Goal: Check status: Check status

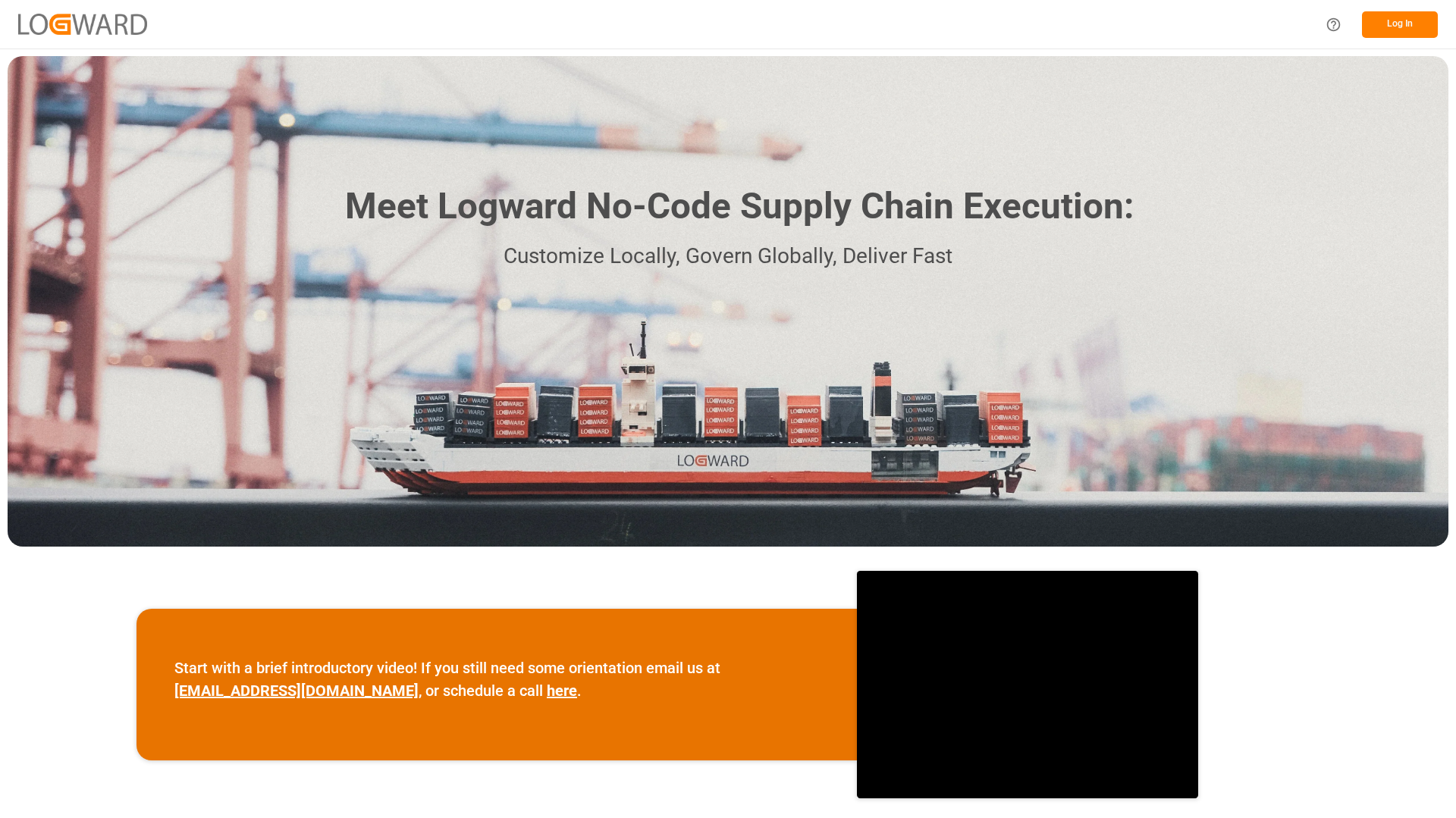
click at [1417, 25] on button "Log In" at bounding box center [1400, 24] width 76 height 27
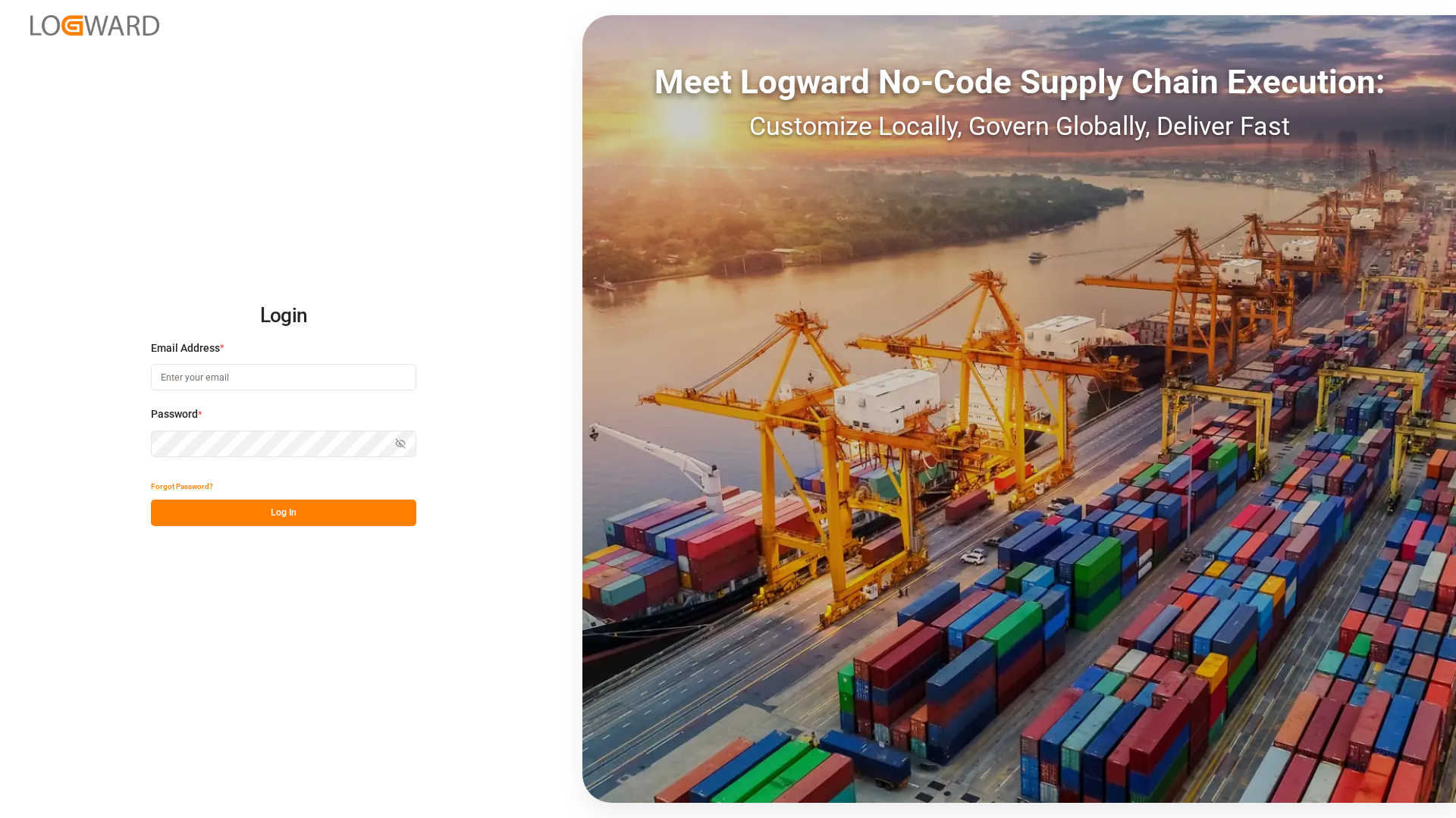
type input "[EMAIL_ADDRESS][DOMAIN_NAME]"
click at [206, 509] on button "Log In" at bounding box center [284, 512] width 265 height 27
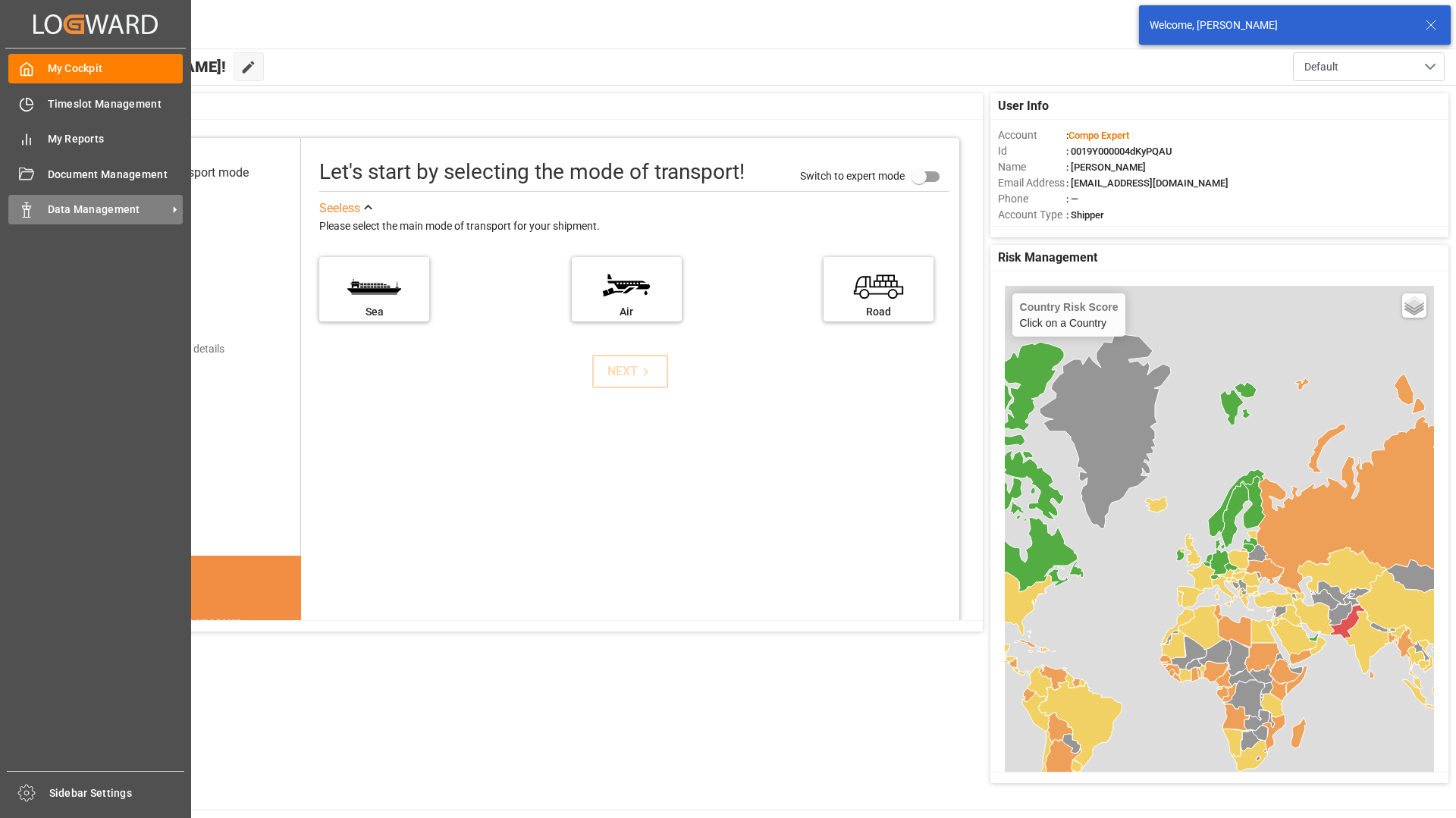
click at [34, 209] on icon at bounding box center [26, 210] width 15 height 15
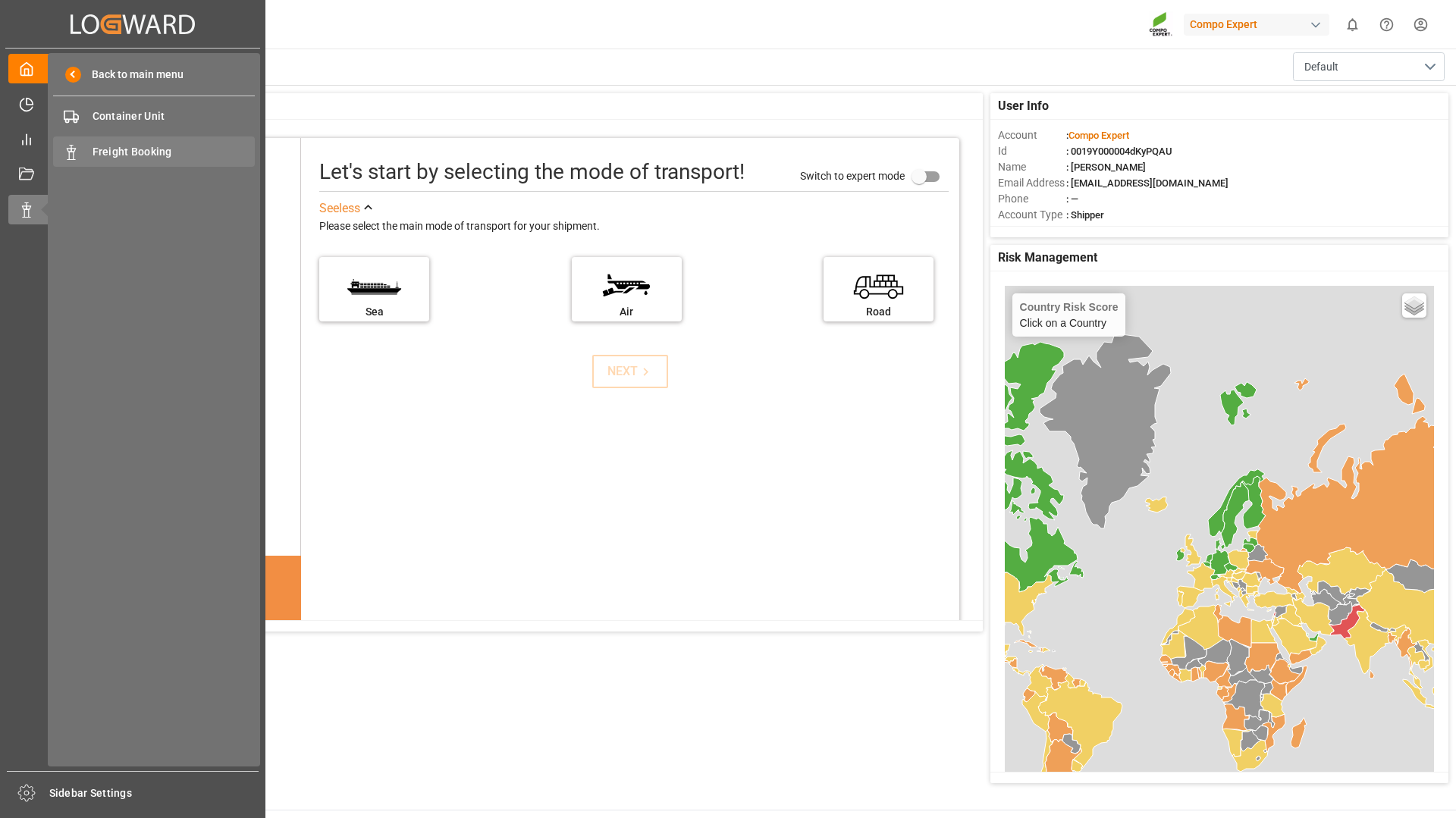
click at [142, 148] on span "Freight Booking" at bounding box center [174, 152] width 163 height 16
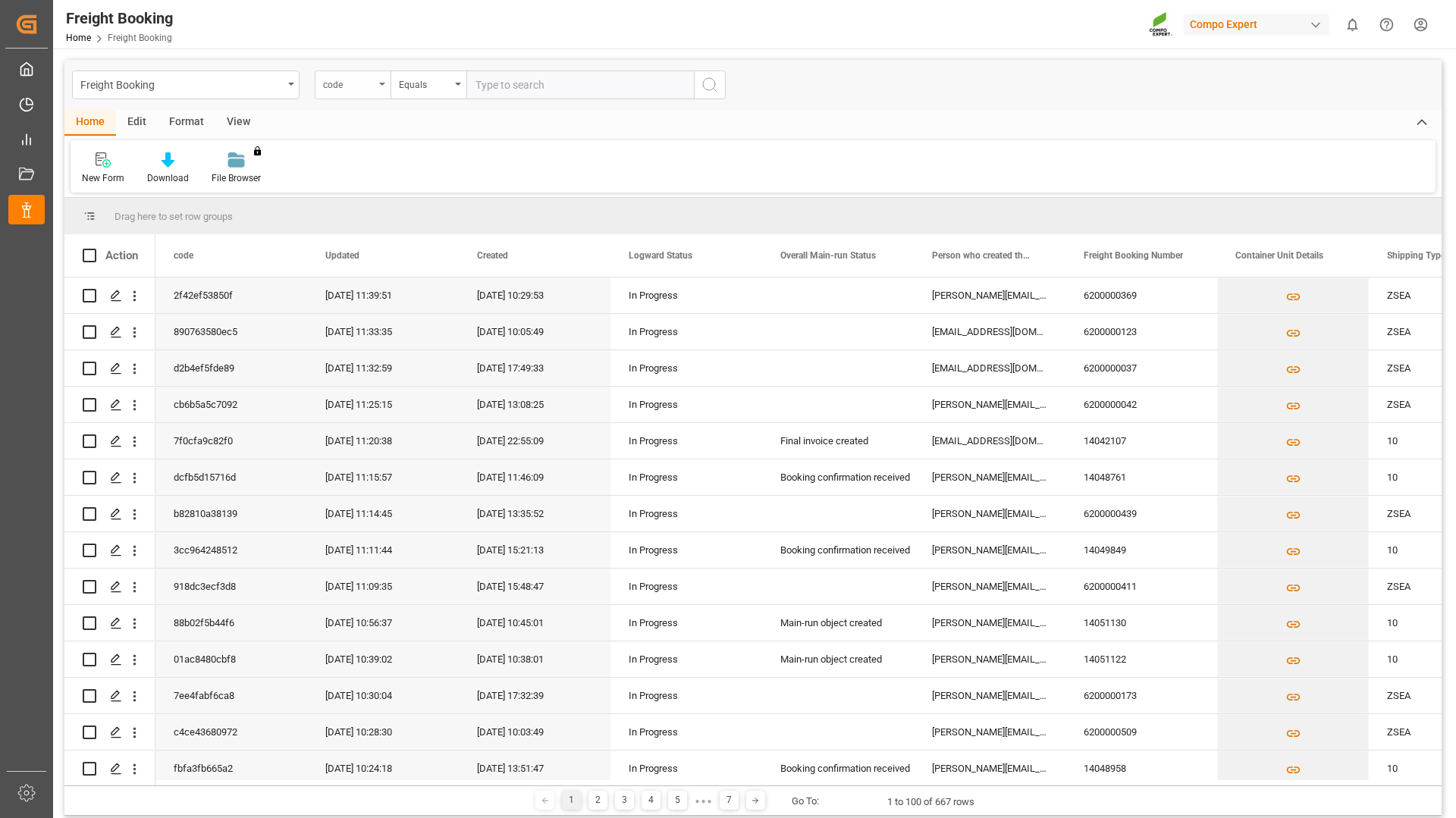
click at [385, 89] on div "code" at bounding box center [352, 84] width 76 height 29
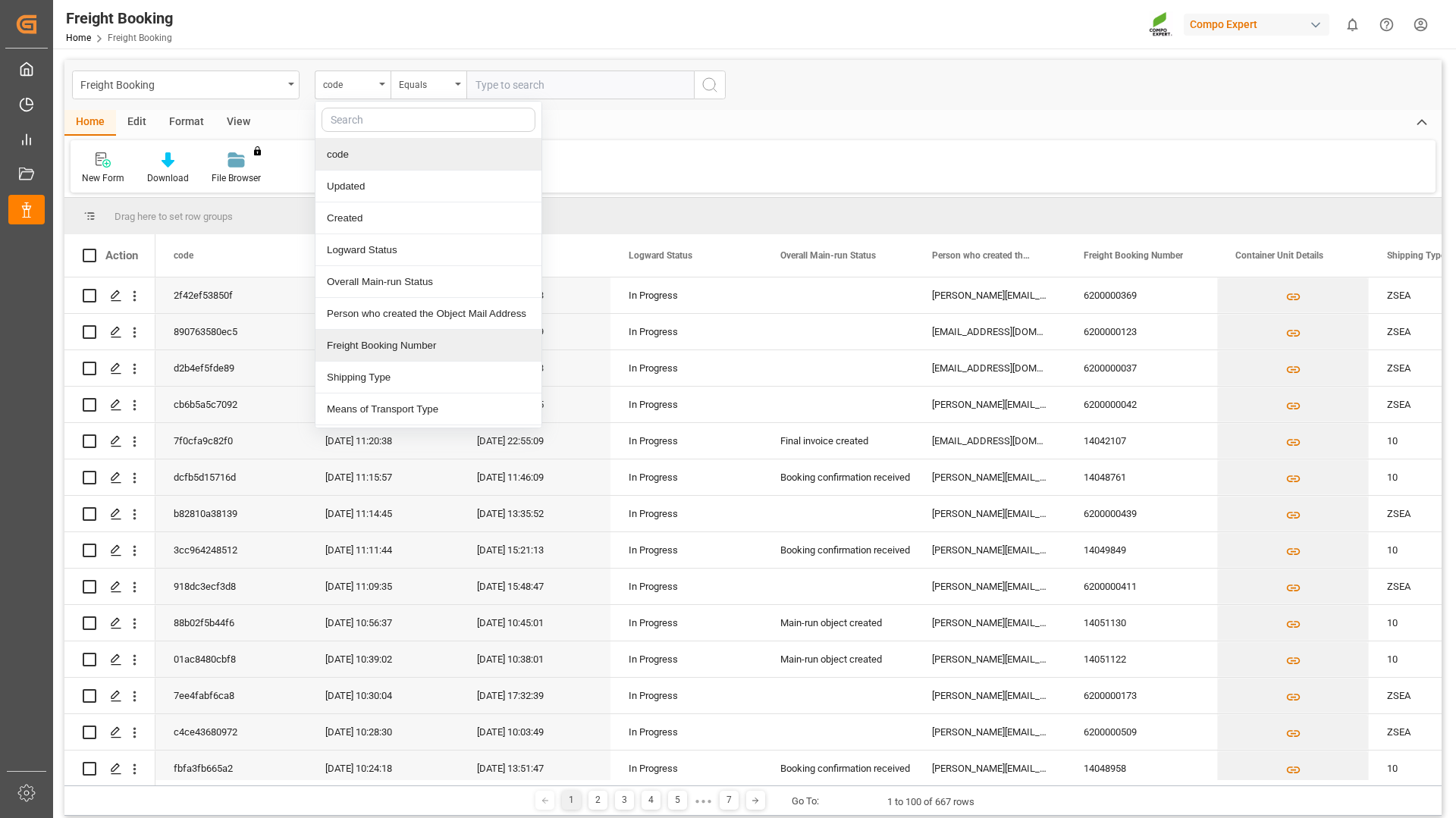
click at [356, 346] on div "Freight Booking Number" at bounding box center [428, 345] width 226 height 32
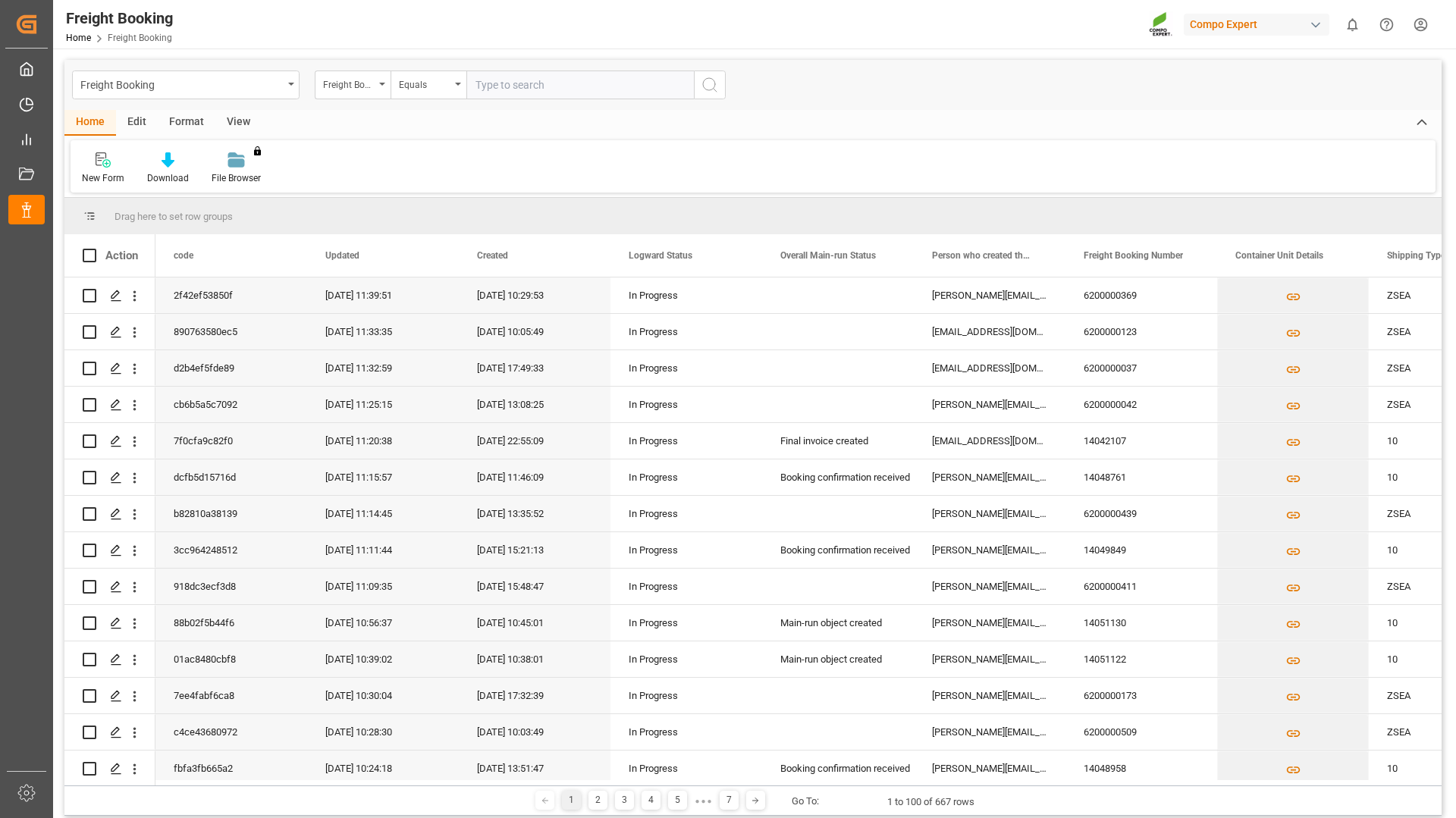
click at [566, 76] on input "text" at bounding box center [580, 84] width 228 height 29
type input "6200000422"
click at [710, 86] on icon "search button" at bounding box center [709, 85] width 18 height 18
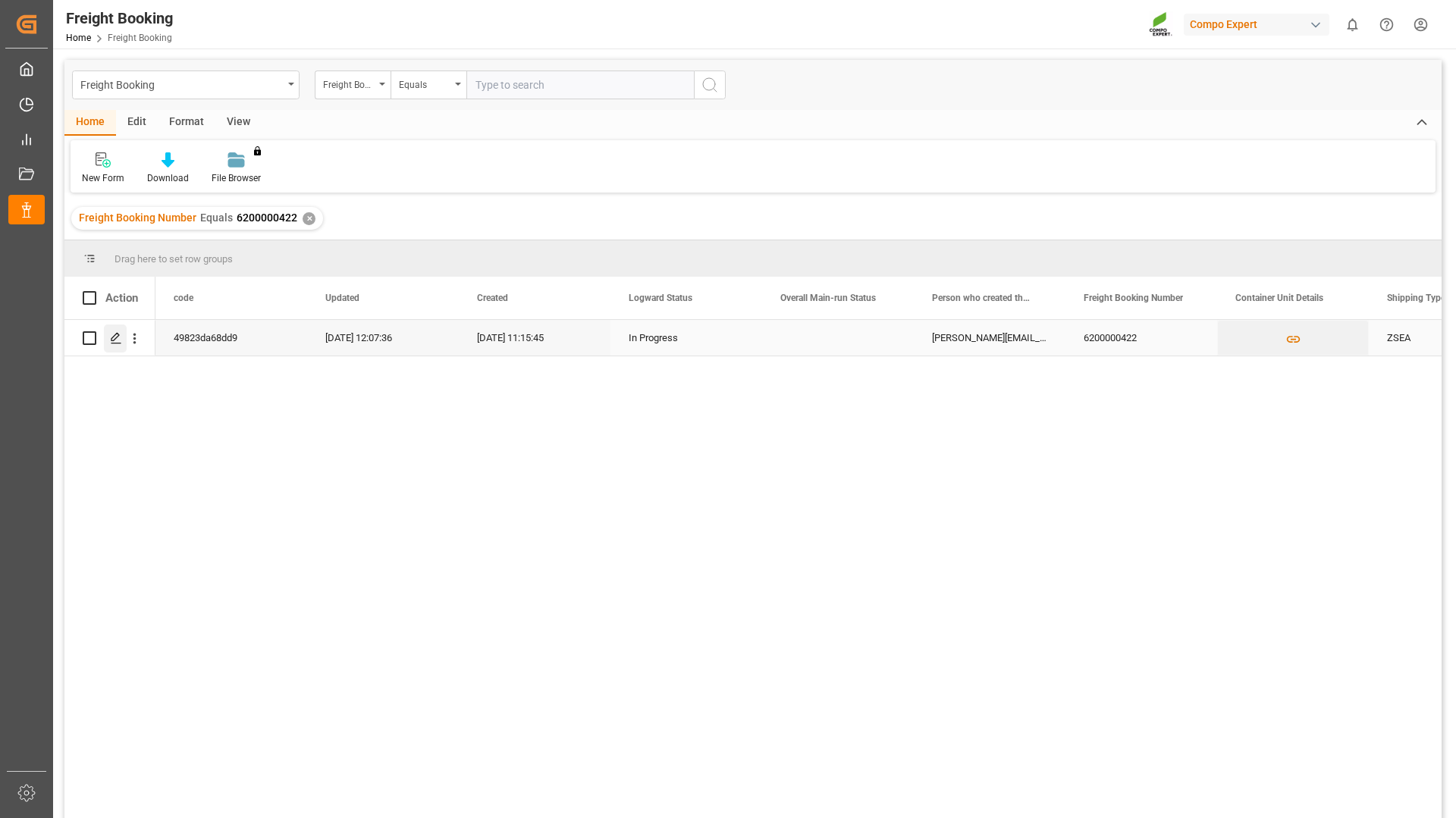
click at [116, 342] on icon "Press SPACE to select this row." at bounding box center [116, 338] width 12 height 12
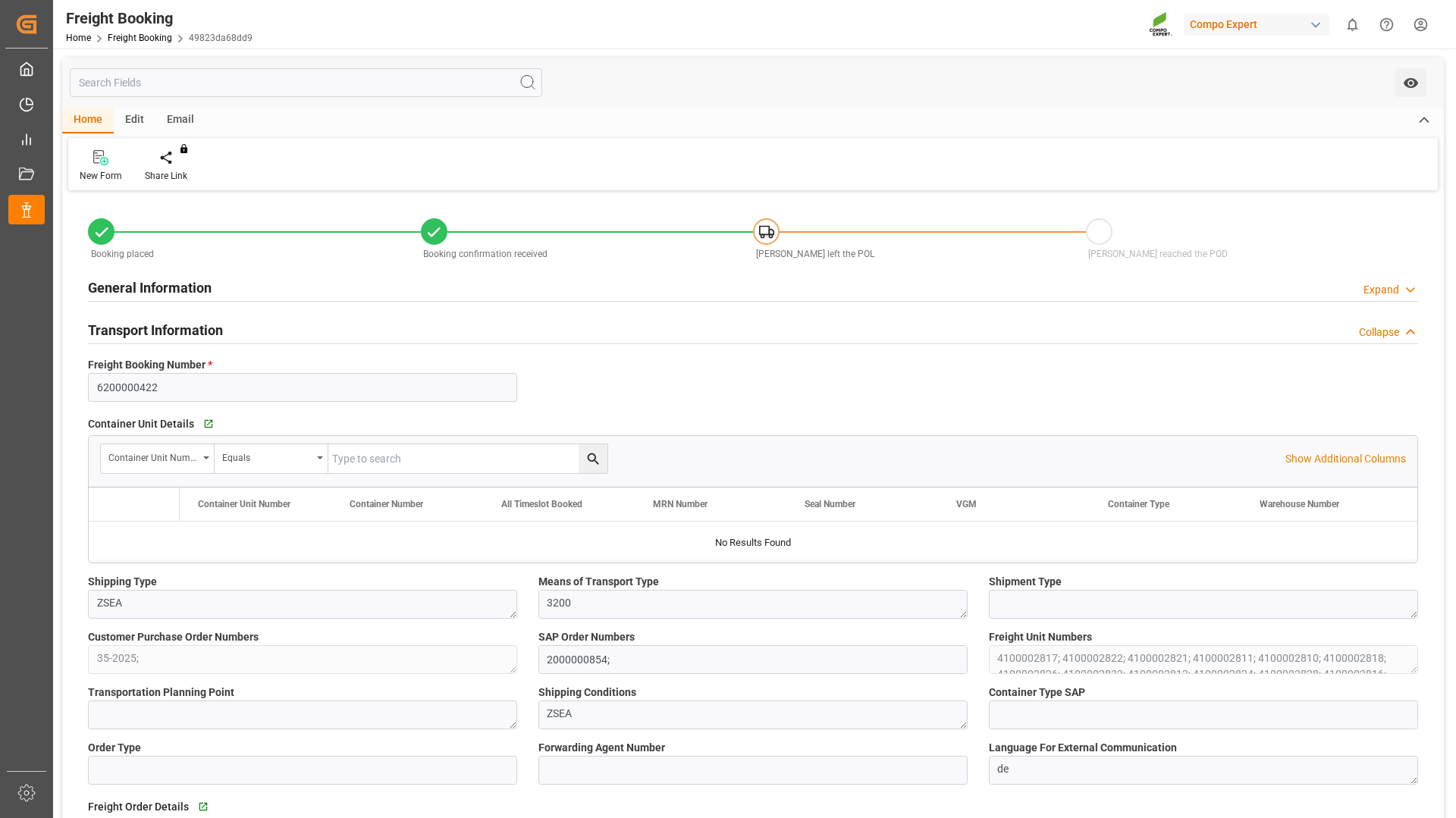
type input "Hapag [PERSON_NAME]"
type input "Hapag [PERSON_NAME] Aktiengesellschaft"
type input "9731949"
type input "BEANR"
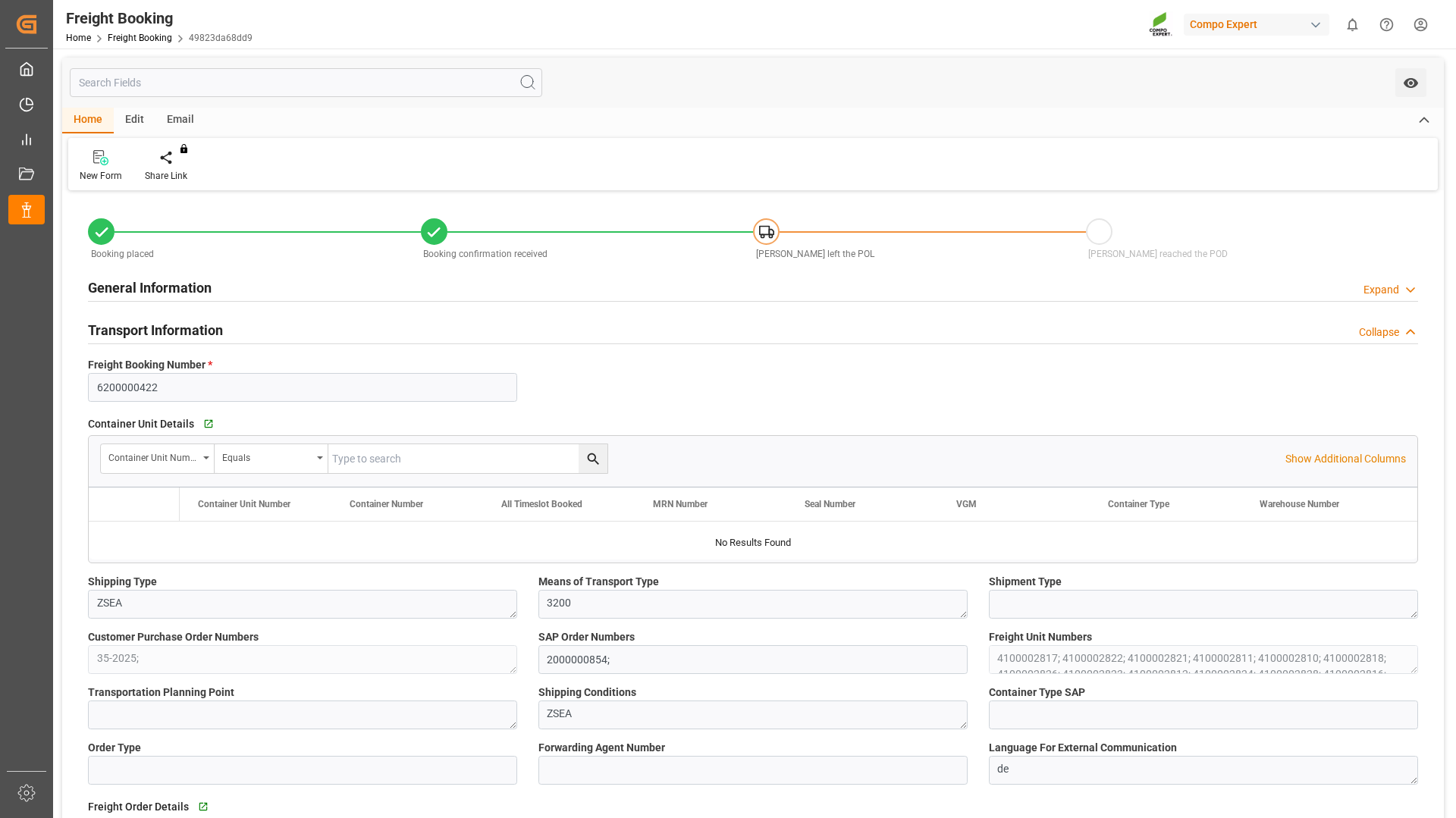
type input "ECPSJ"
type input "0"
type input "927500"
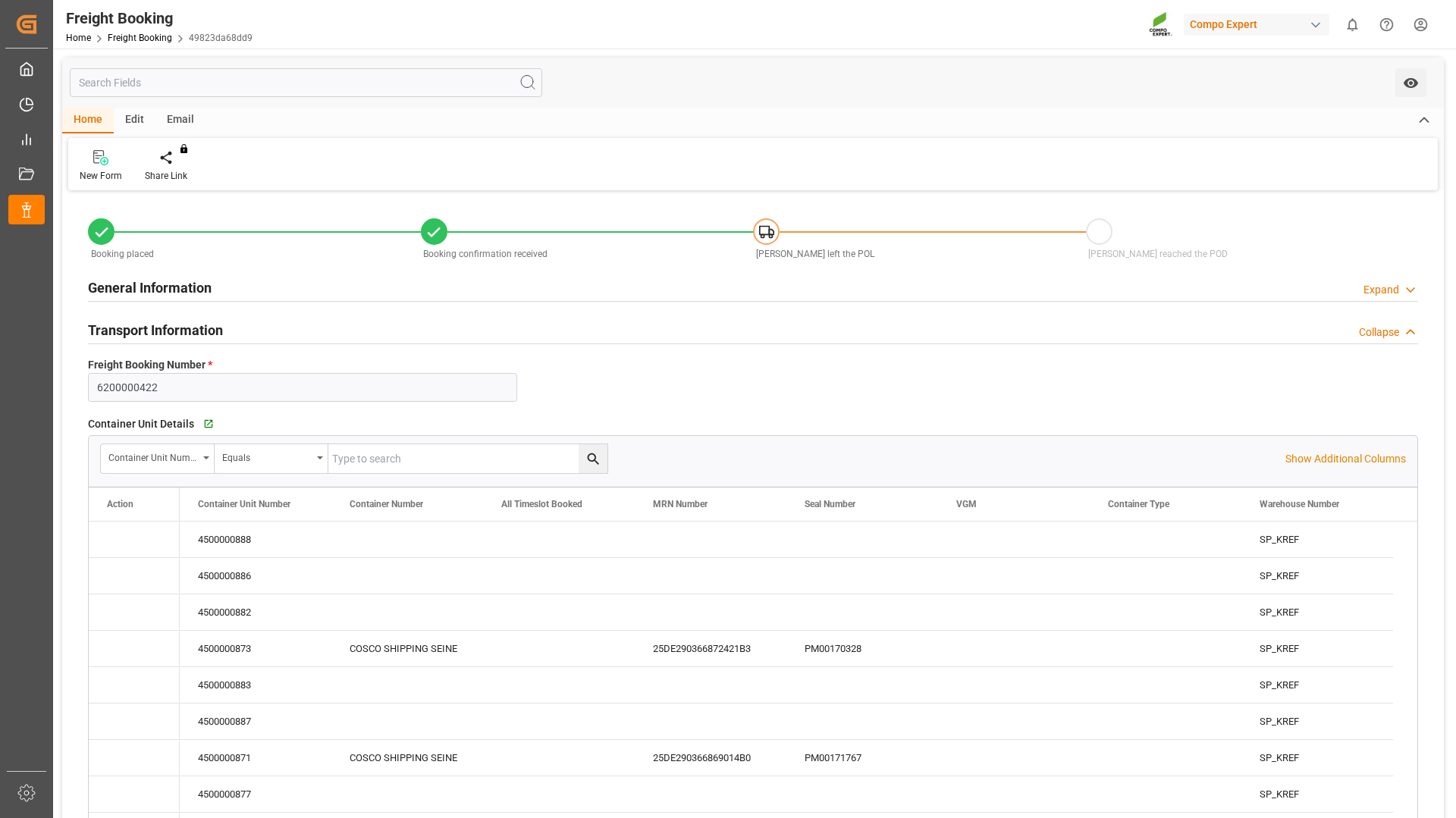
type input "[DATE] 01:00"
type input "[DATE] 08:00"
type input "[DATE] 22:00"
type input "[DATE] 17:00"
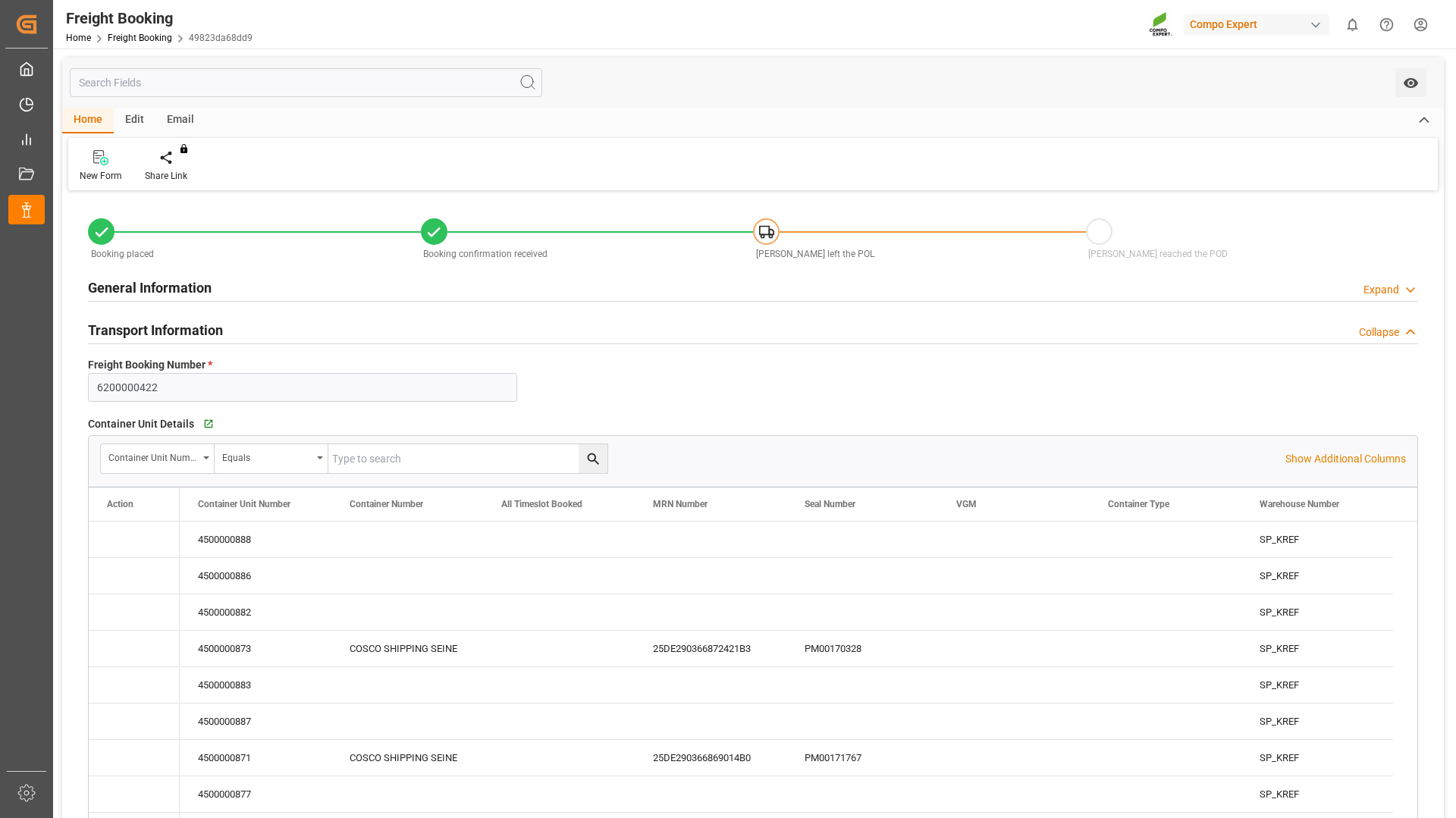
type input "[DATE] 11:15"
type input "[DATE] 11:22"
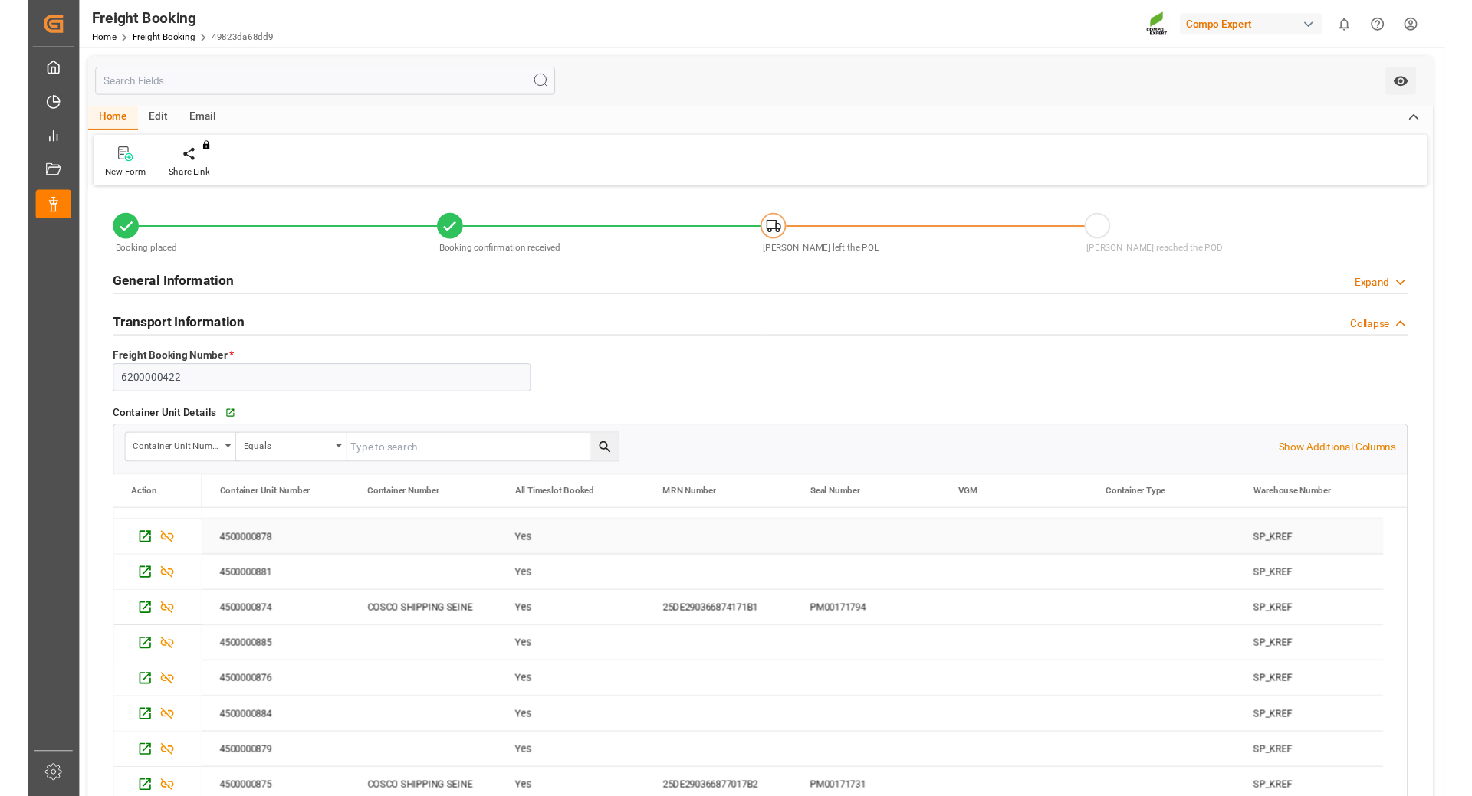
scroll to position [307, 0]
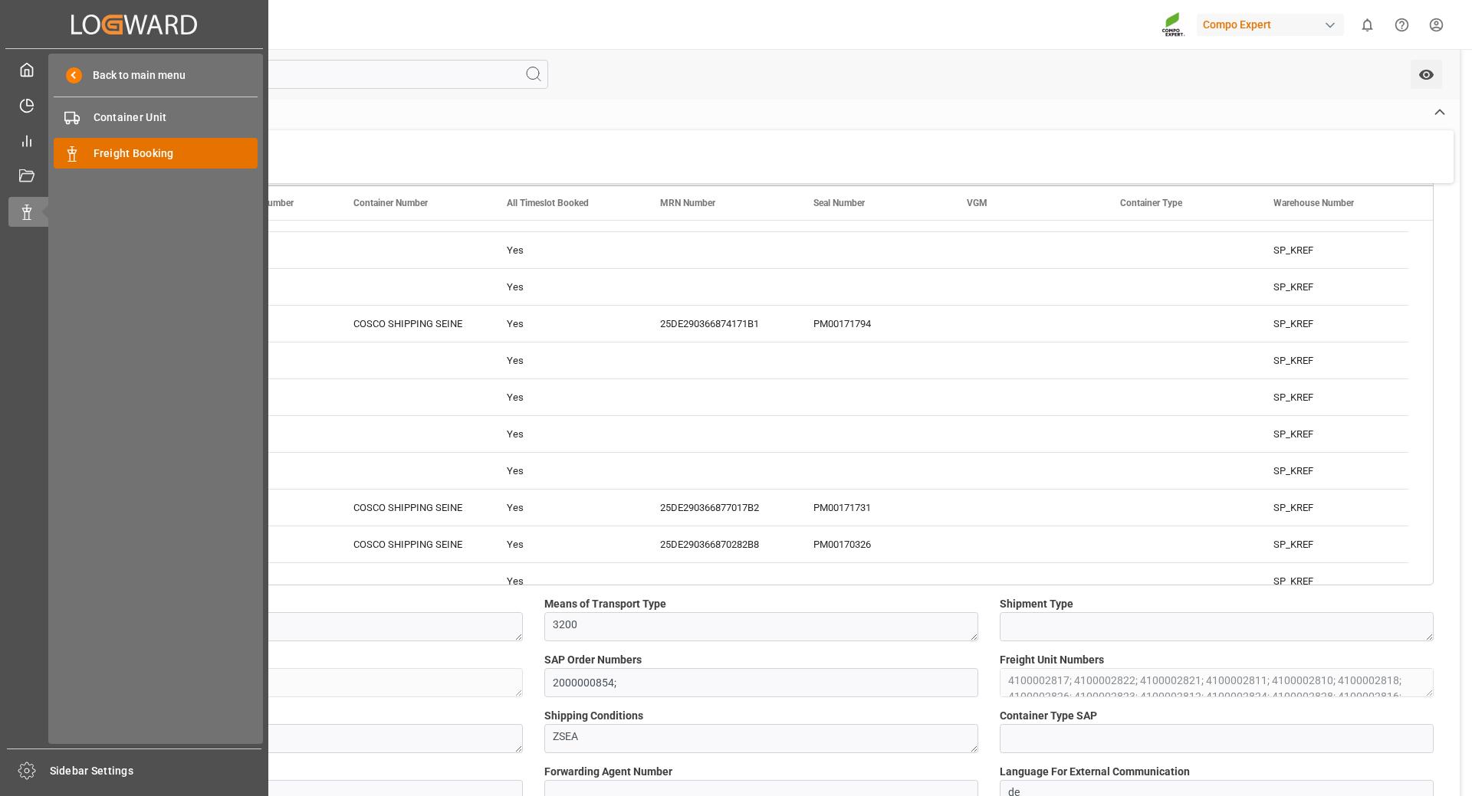
click at [103, 161] on span "Freight Booking" at bounding box center [176, 154] width 165 height 16
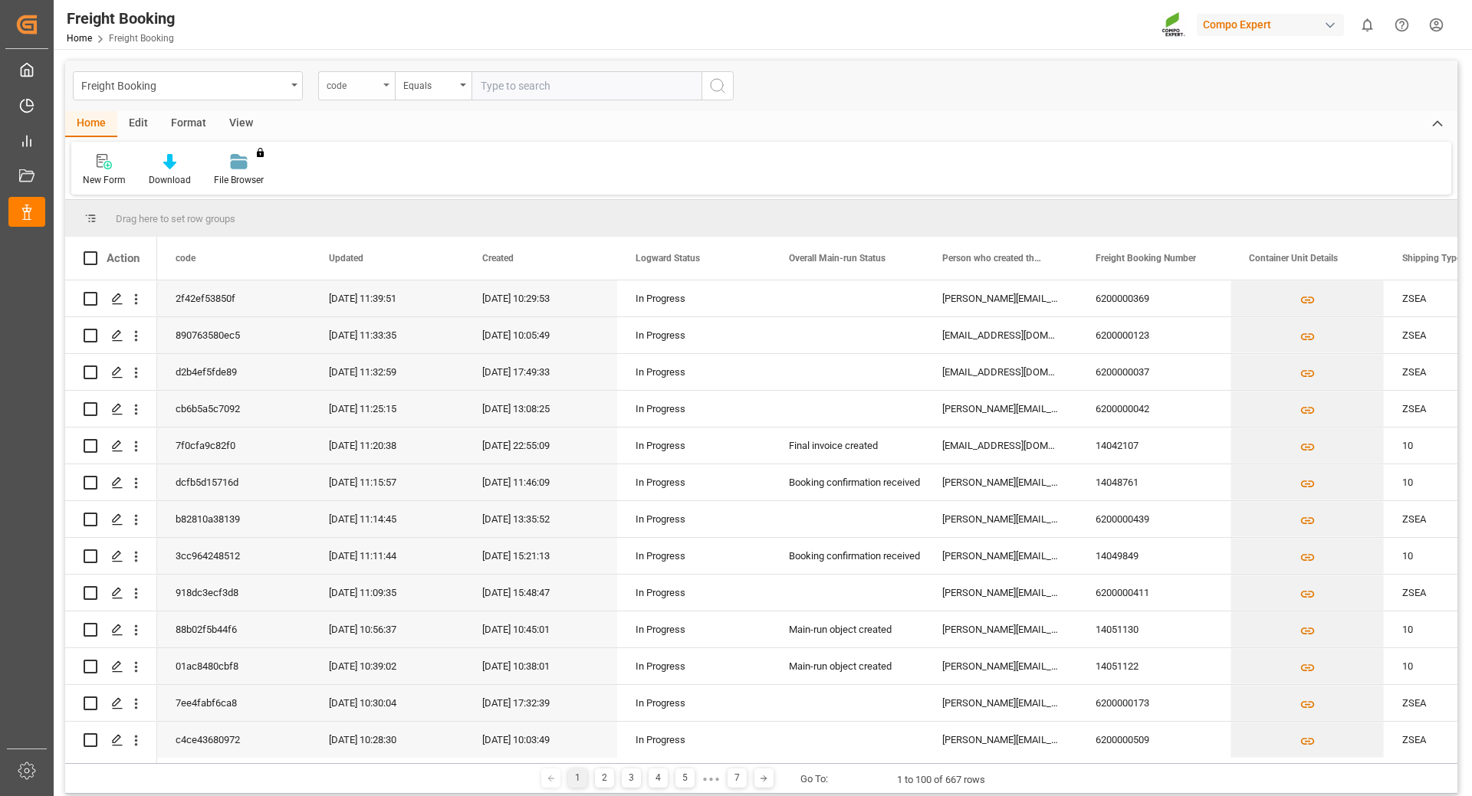
click at [383, 90] on div "code" at bounding box center [356, 85] width 77 height 29
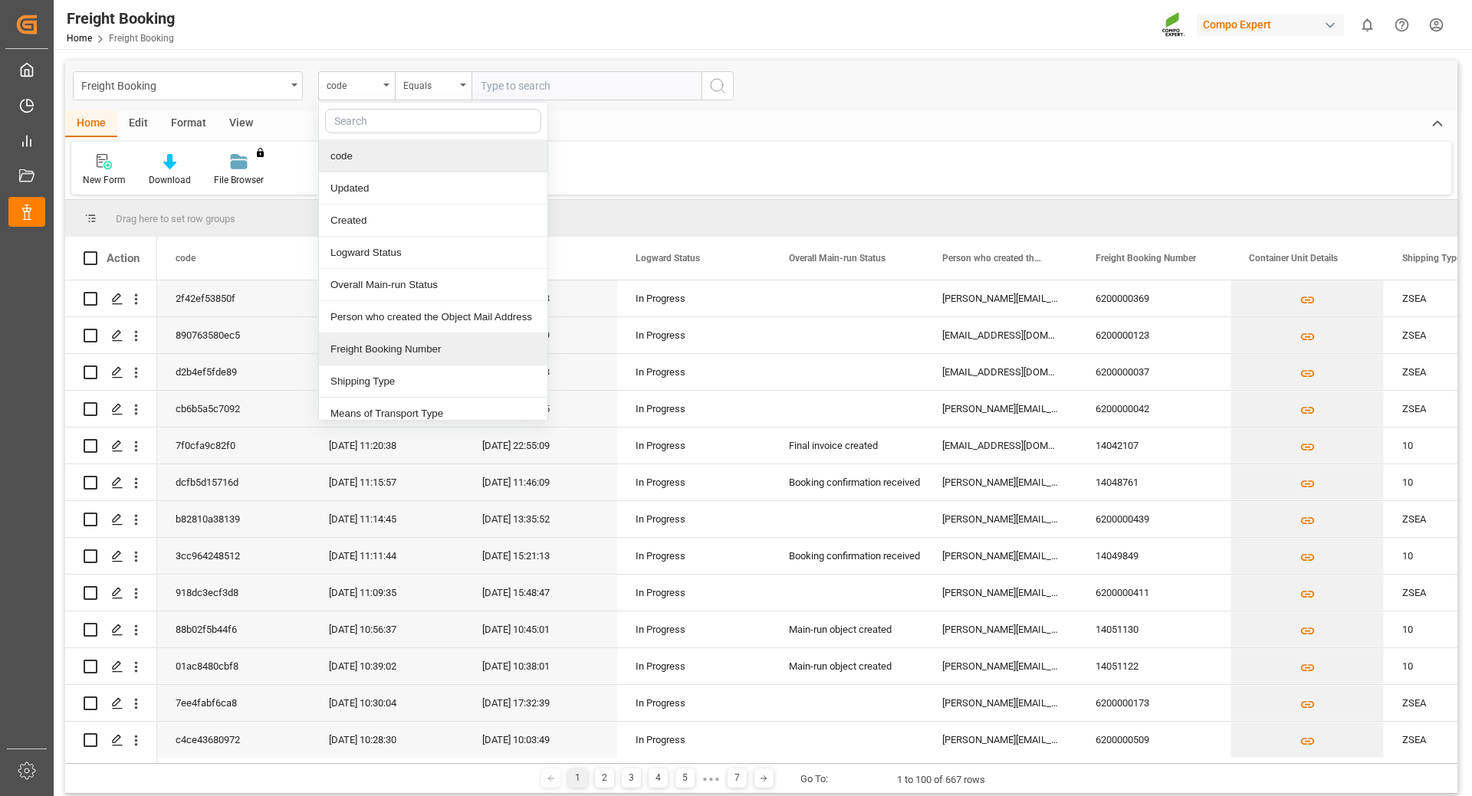
drag, startPoint x: 366, startPoint y: 350, endPoint x: 377, endPoint y: 344, distance: 13.0
click at [367, 350] on div "Freight Booking Number" at bounding box center [433, 349] width 228 height 32
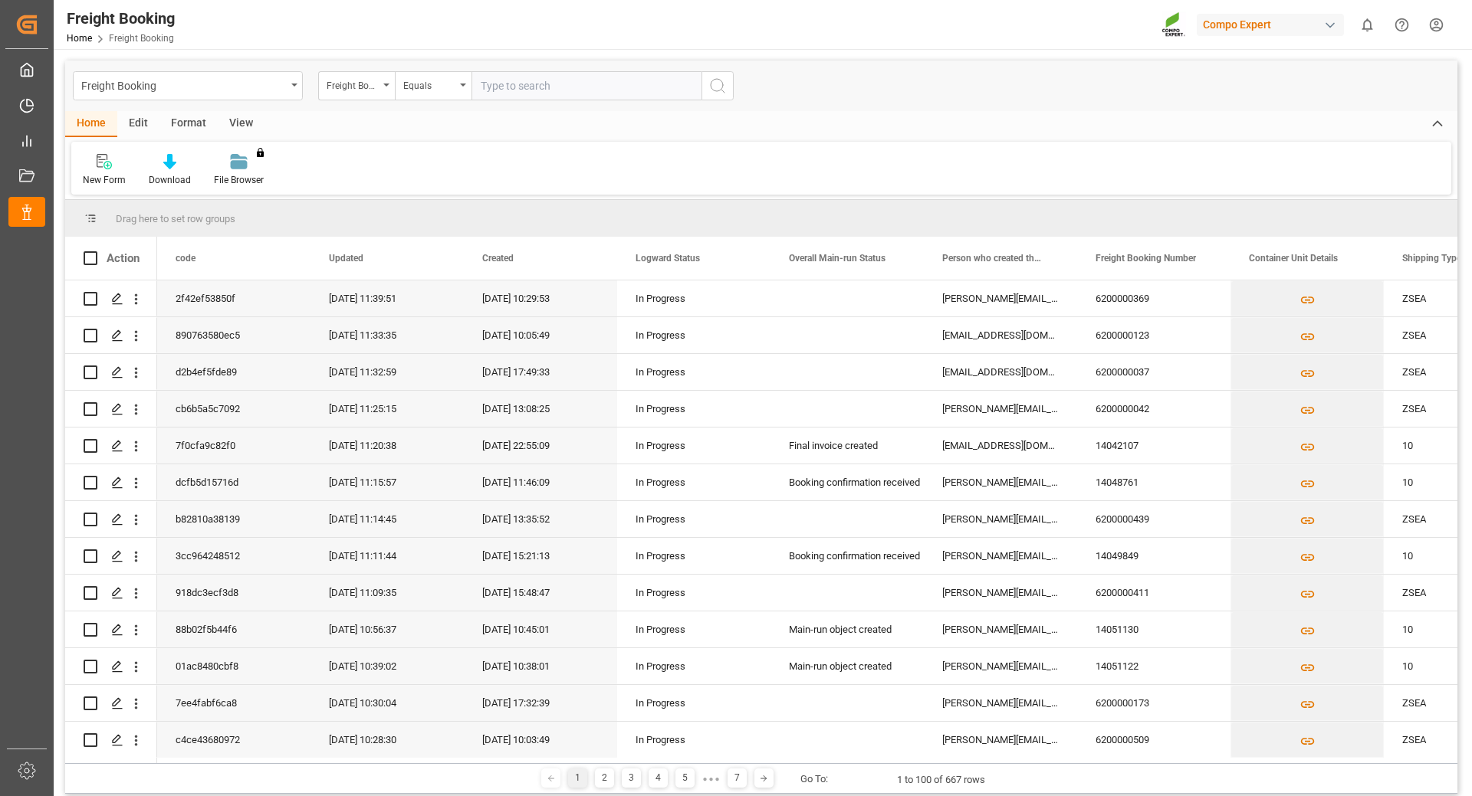
click at [513, 85] on input "text" at bounding box center [586, 85] width 230 height 29
type input "6200000042"
click at [716, 87] on icon "search button" at bounding box center [717, 86] width 18 height 18
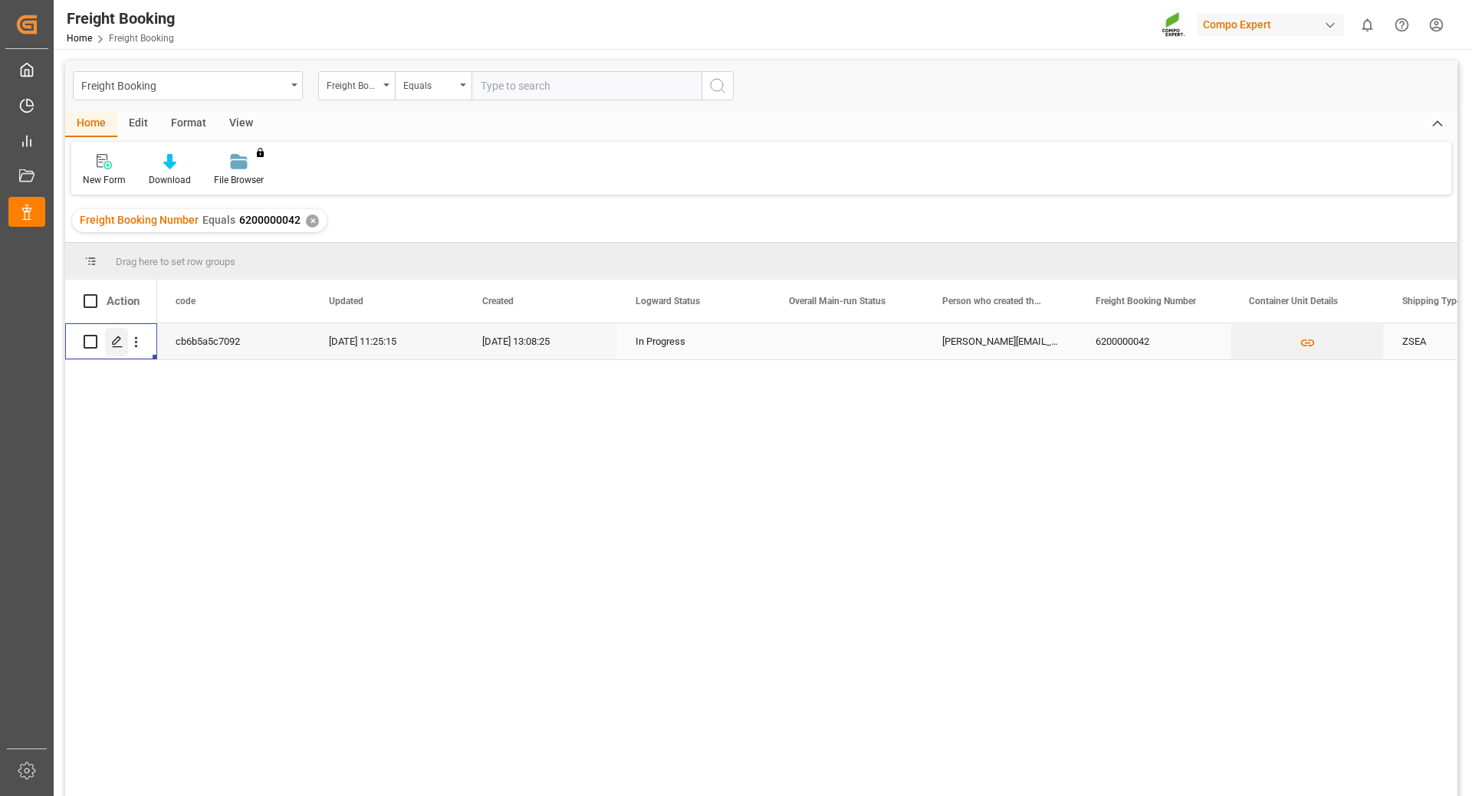
click at [118, 343] on icon "Press SPACE to select this row." at bounding box center [117, 342] width 12 height 12
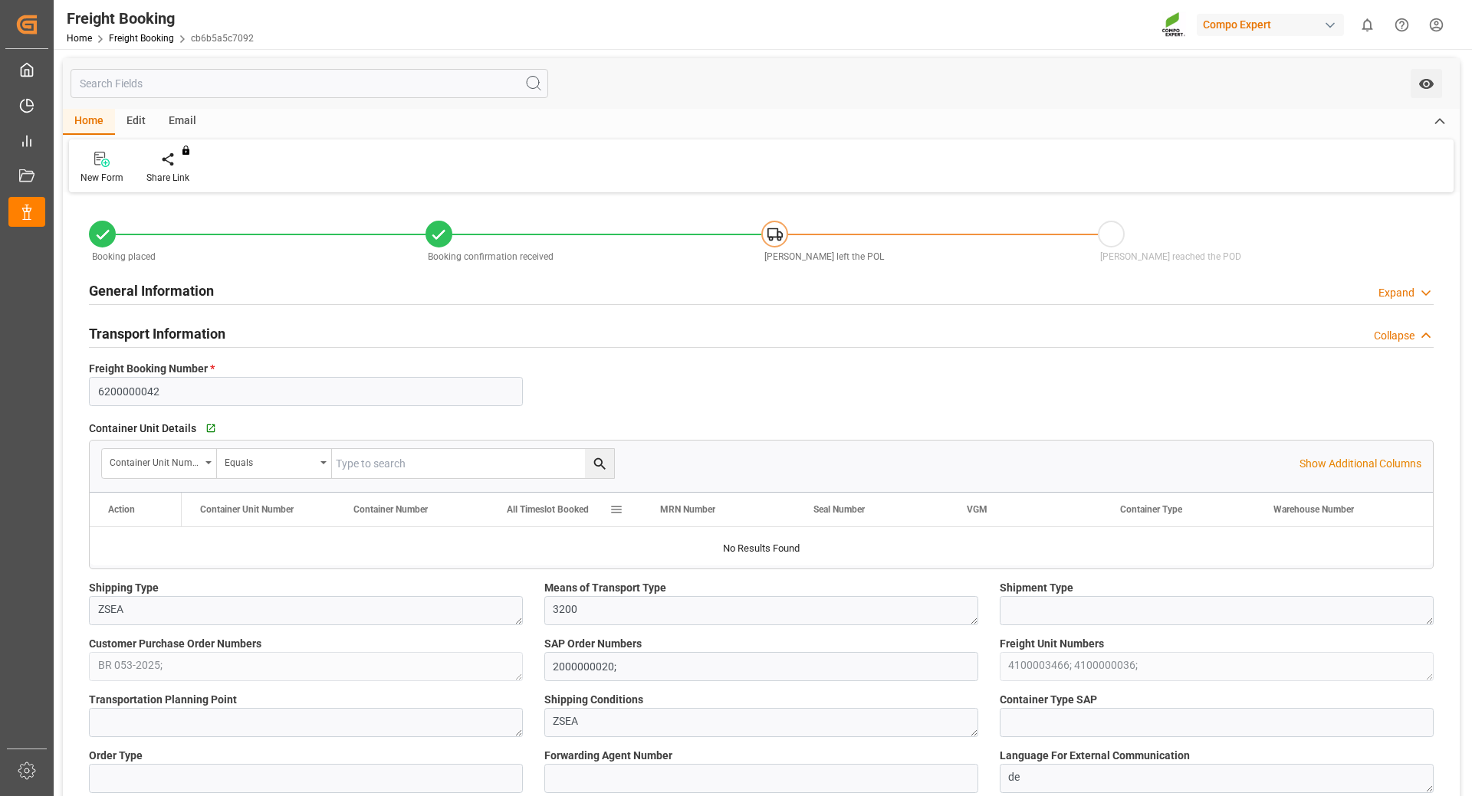
type input "Maersk"
type input "Maersk Line AS"
type input "9622253"
type input "NLRTM"
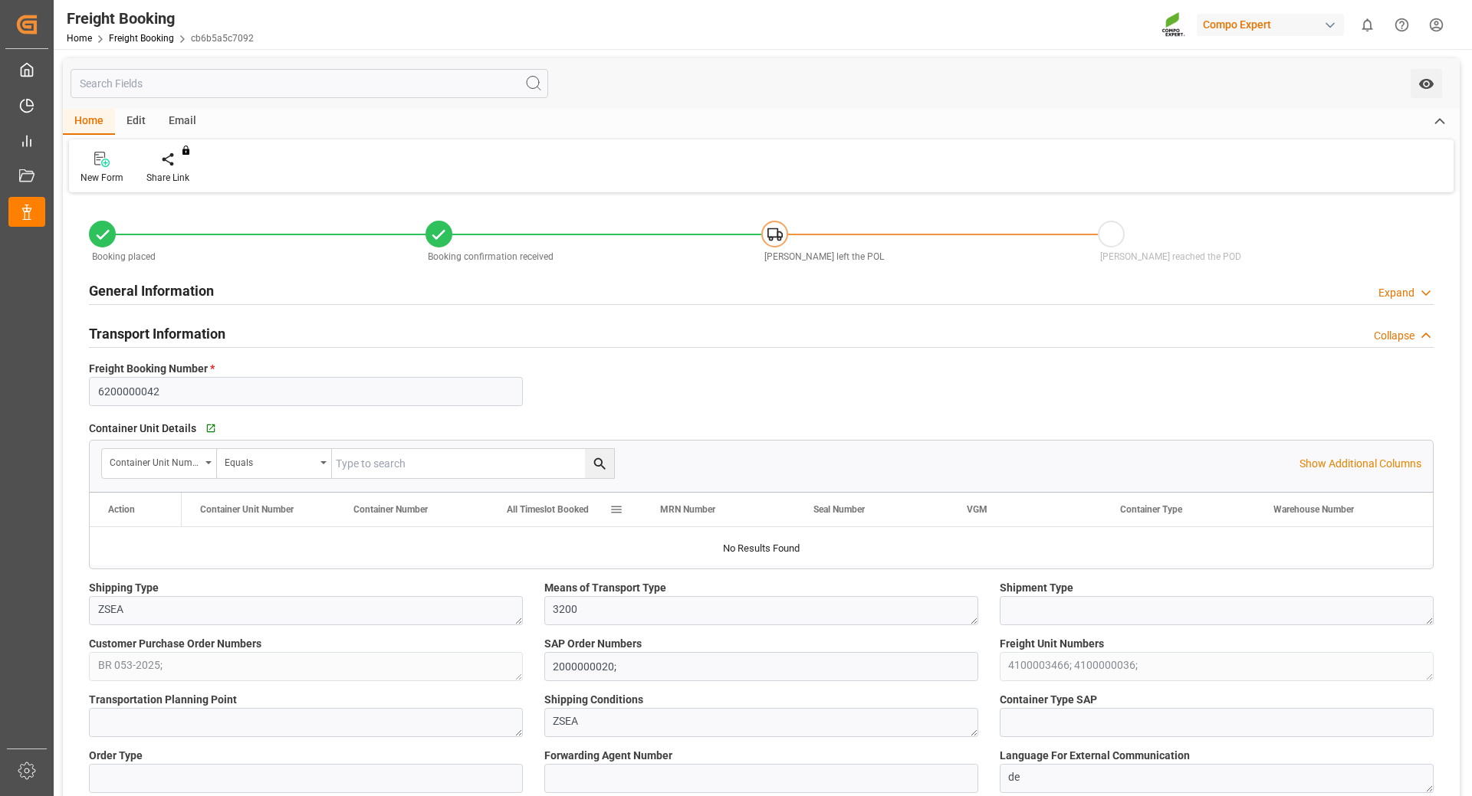
type input "BRPNG"
type input "0"
type input "48818.7"
type input "[DATE] 01:00"
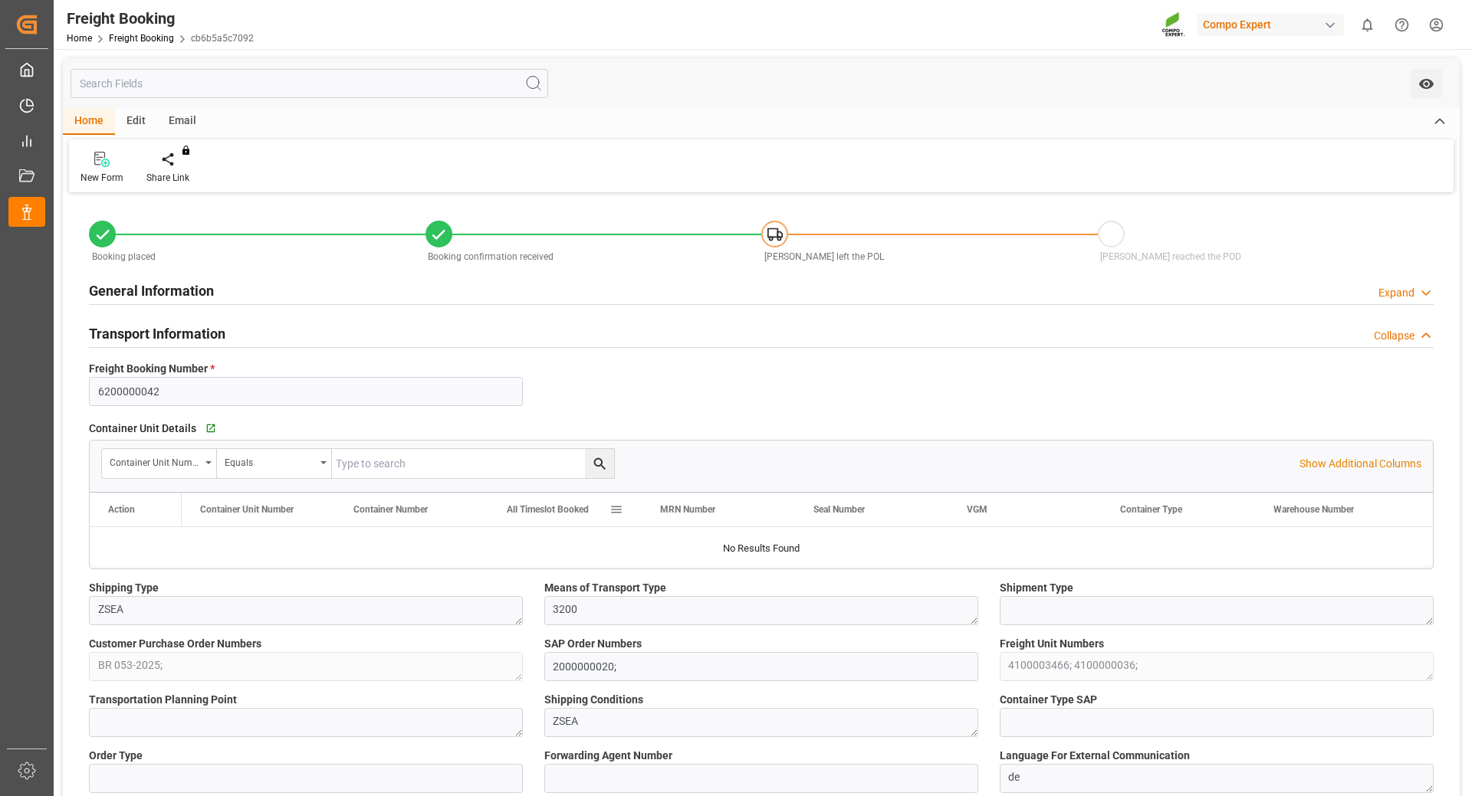
type input "[DATE] 06:00"
type input "[DATE] 07:00"
type input "[DATE] 10:00"
type input "[DATE] 09:34"
type input "[DATE] 13:08"
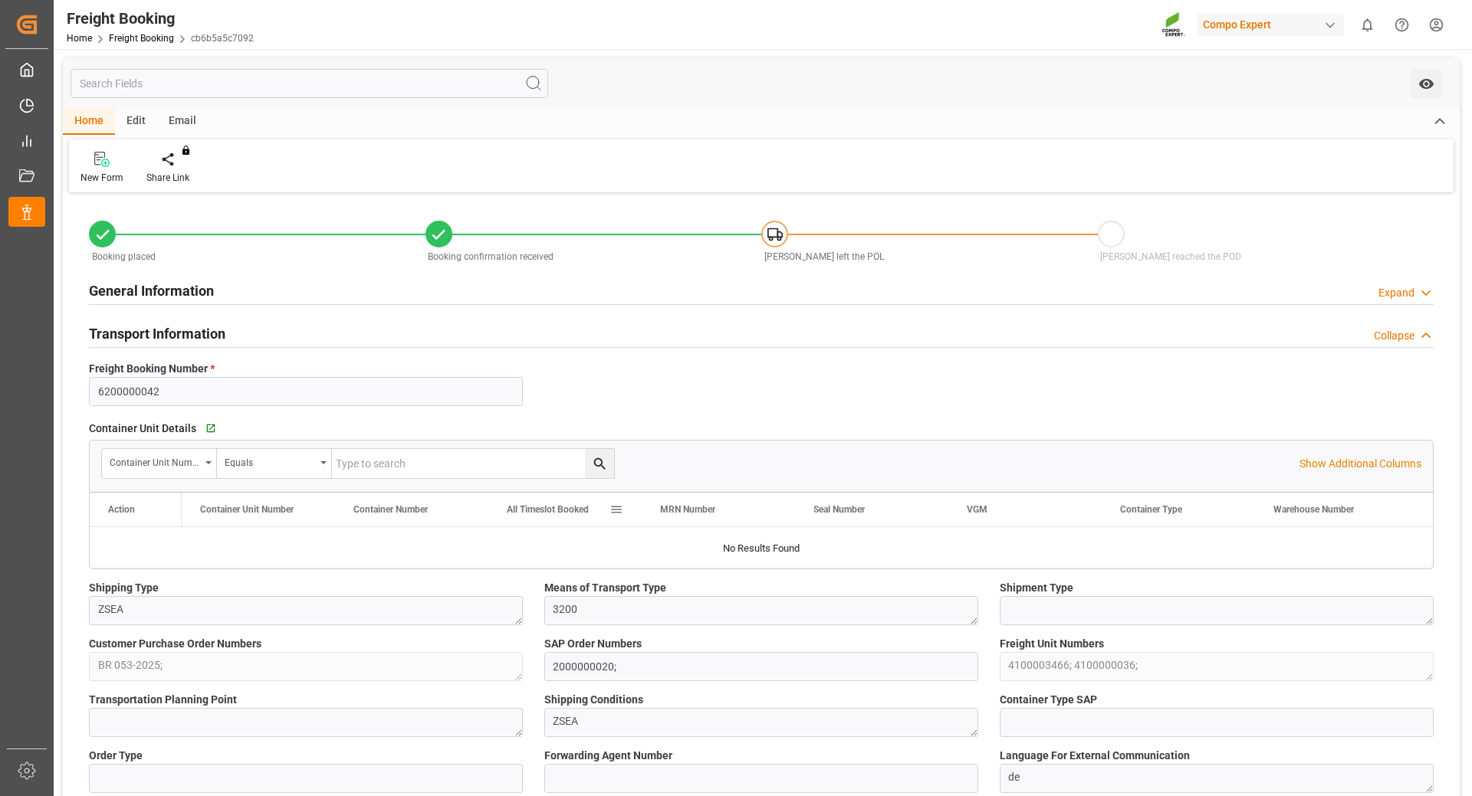
type input "[DATE] 13:08"
type input "[DATE] 09:37"
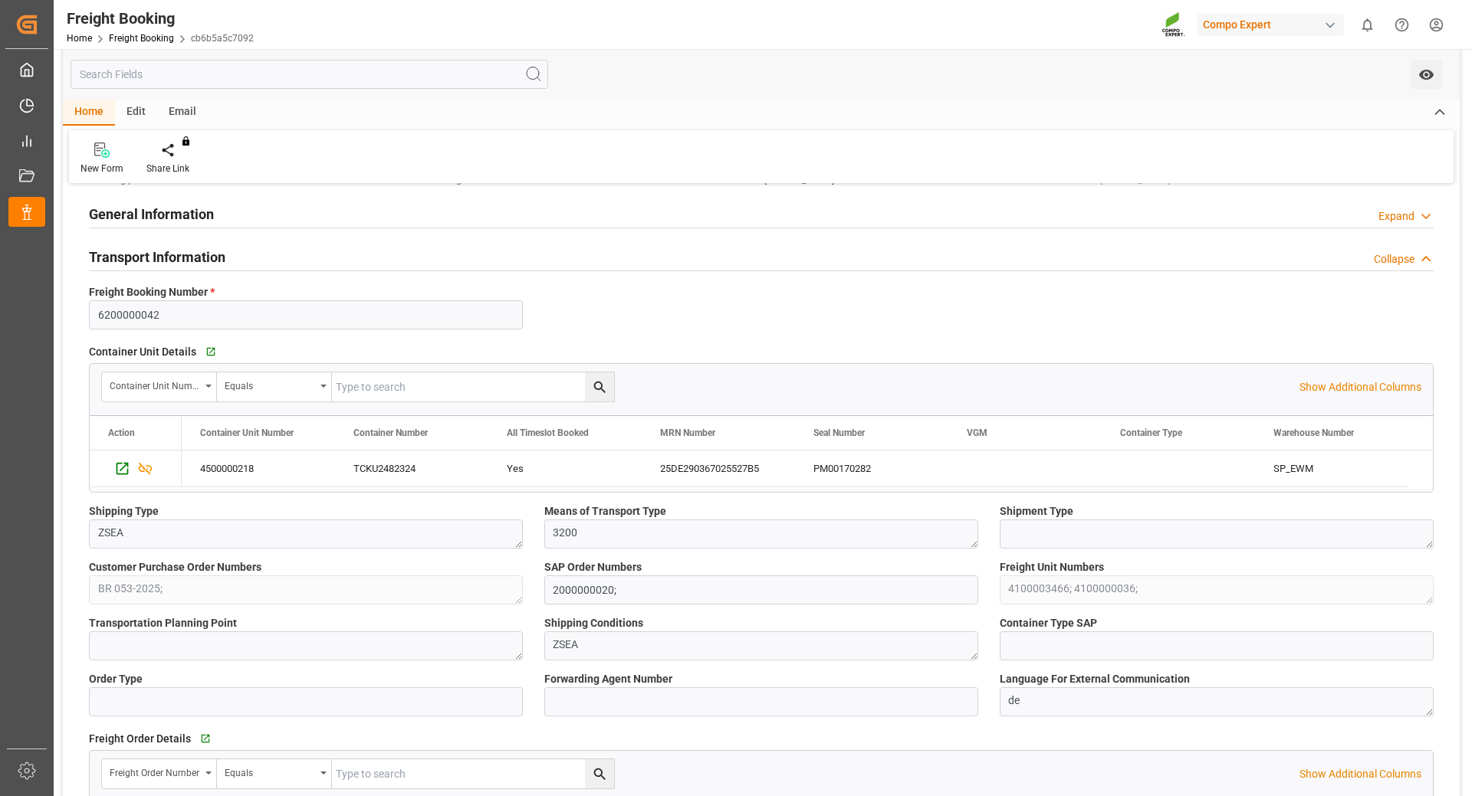
scroll to position [153, 0]
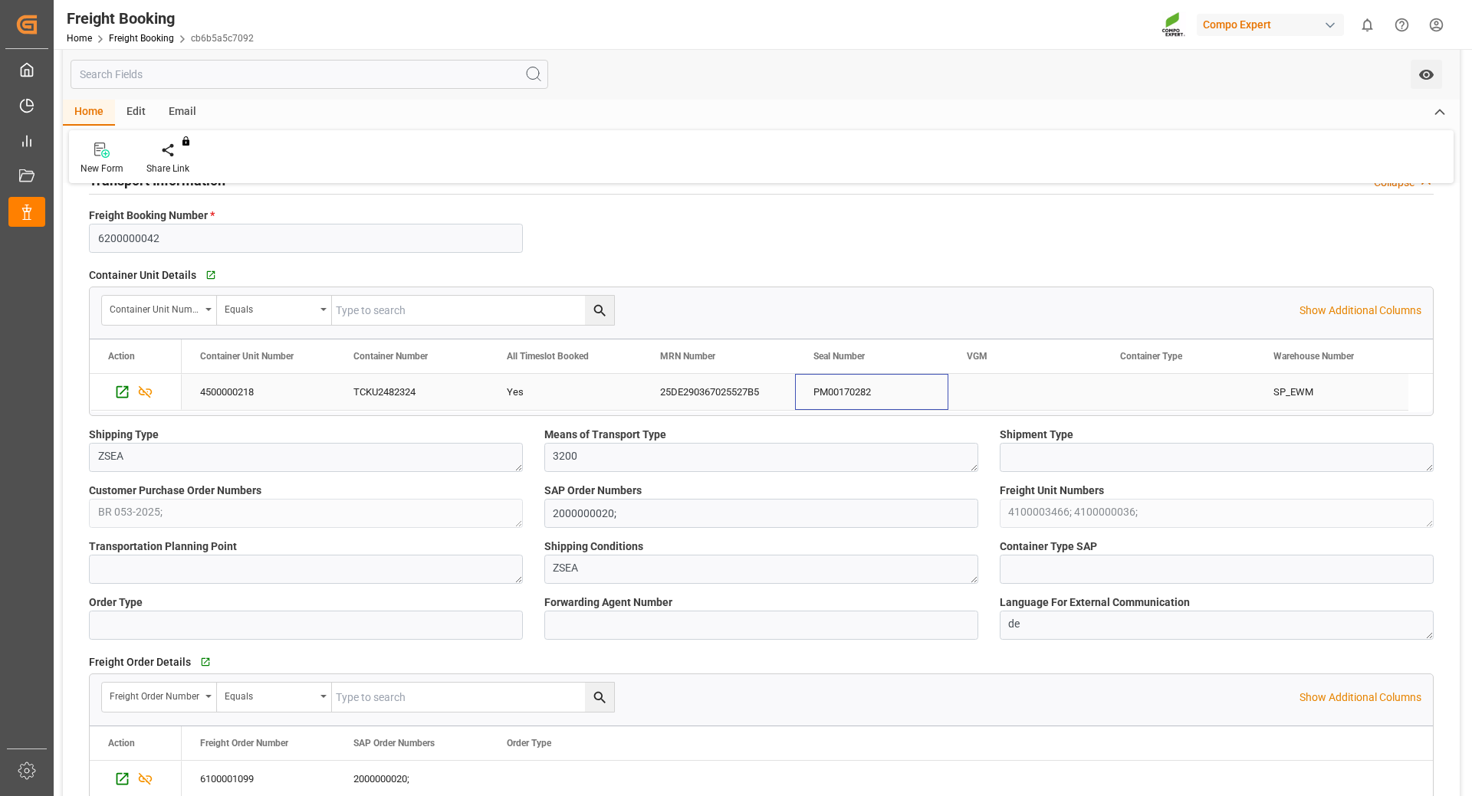
click at [846, 392] on div "PM00170282" at bounding box center [871, 392] width 153 height 36
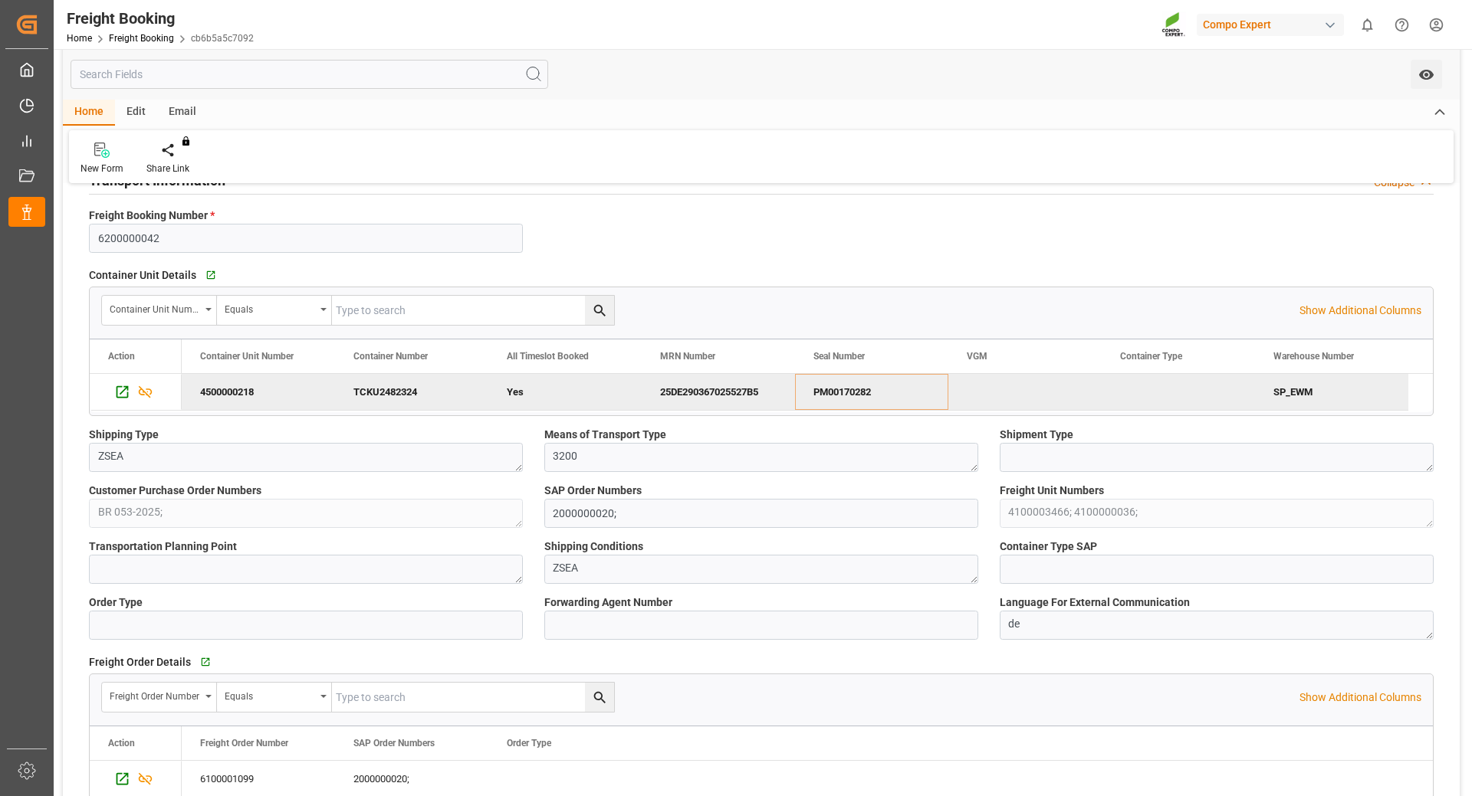
click at [693, 389] on div "25DE290367025527B5" at bounding box center [718, 392] width 153 height 36
